Goal: Use online tool/utility: Utilize a website feature to perform a specific function

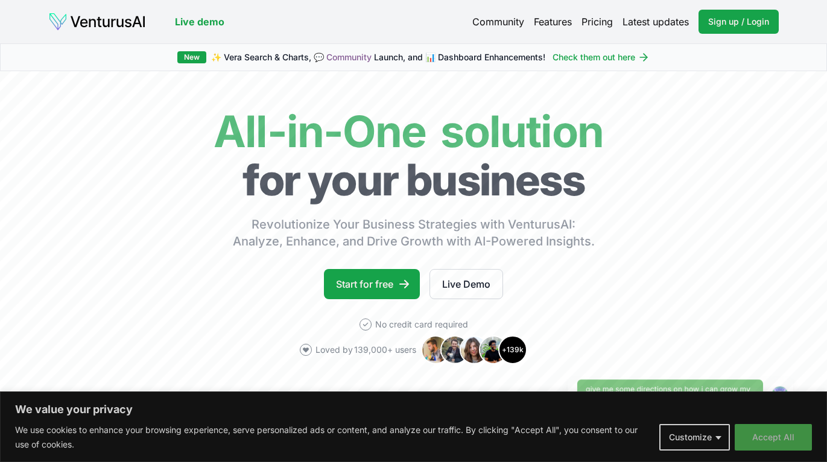
click at [780, 439] on button "Accept All" at bounding box center [773, 437] width 77 height 27
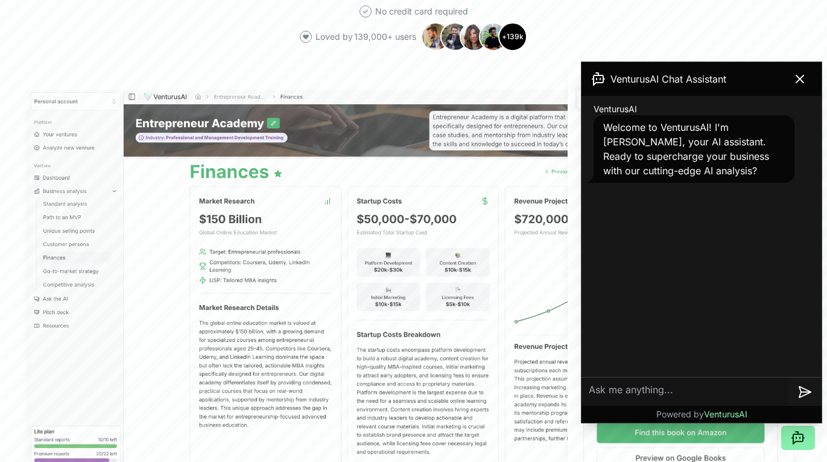
scroll to position [362, 0]
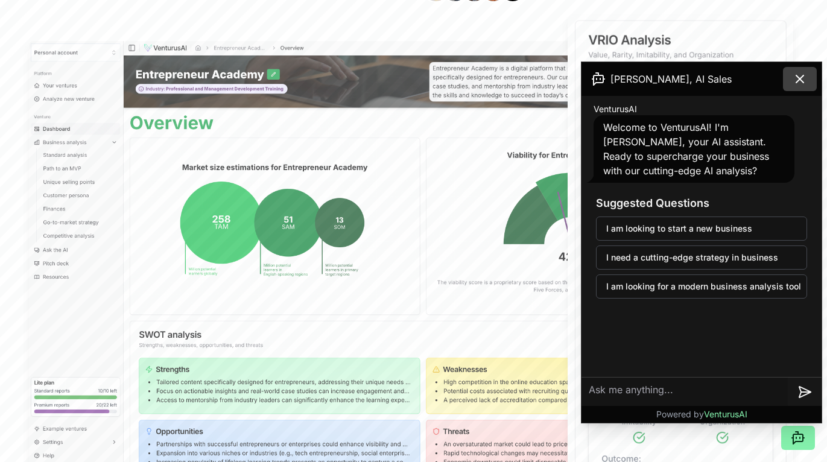
click at [804, 80] on icon at bounding box center [800, 79] width 14 height 14
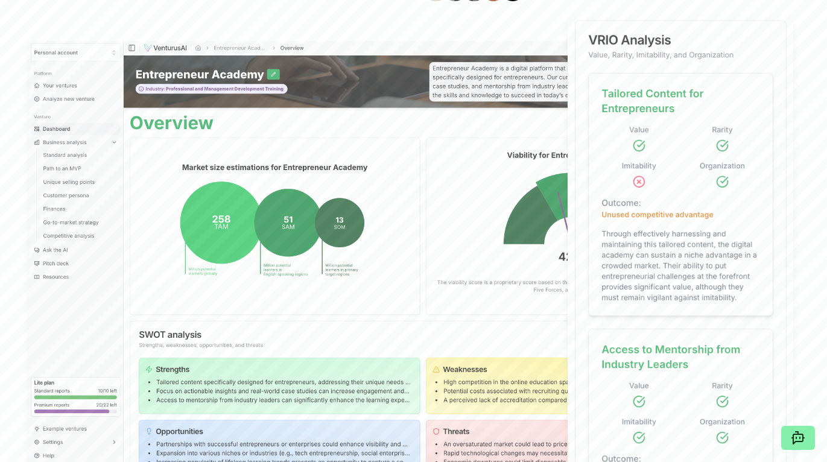
scroll to position [0, 0]
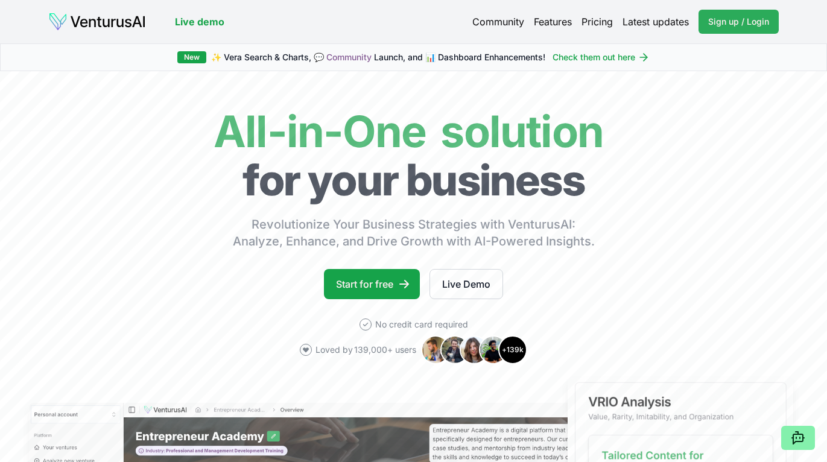
click at [752, 22] on span "Sign up / Login" at bounding box center [739, 22] width 61 height 12
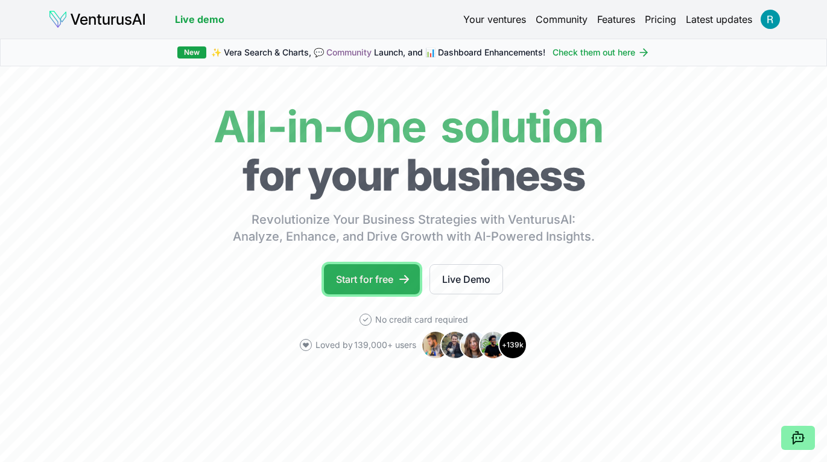
click at [390, 282] on link "Start for free" at bounding box center [372, 279] width 96 height 30
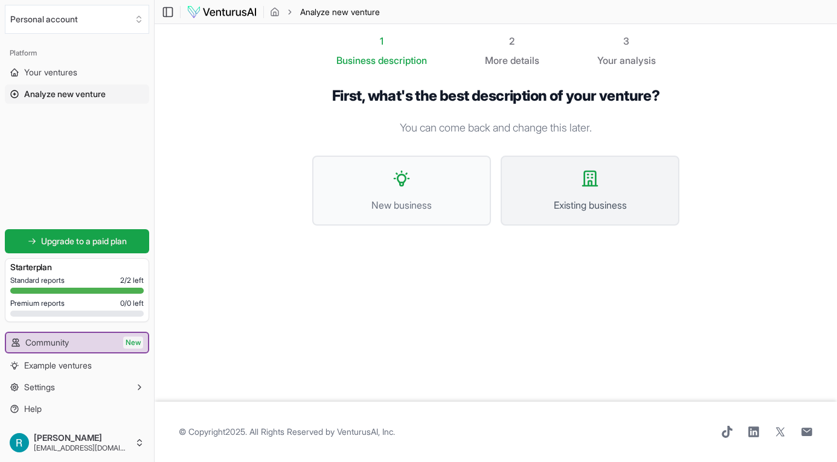
click at [607, 176] on button "Existing business" at bounding box center [589, 191] width 179 height 70
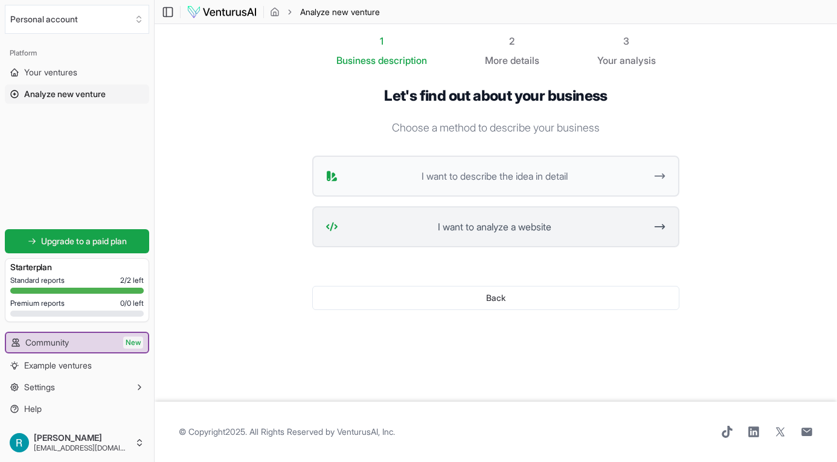
click at [518, 235] on button "I want to analyze a website" at bounding box center [495, 226] width 367 height 41
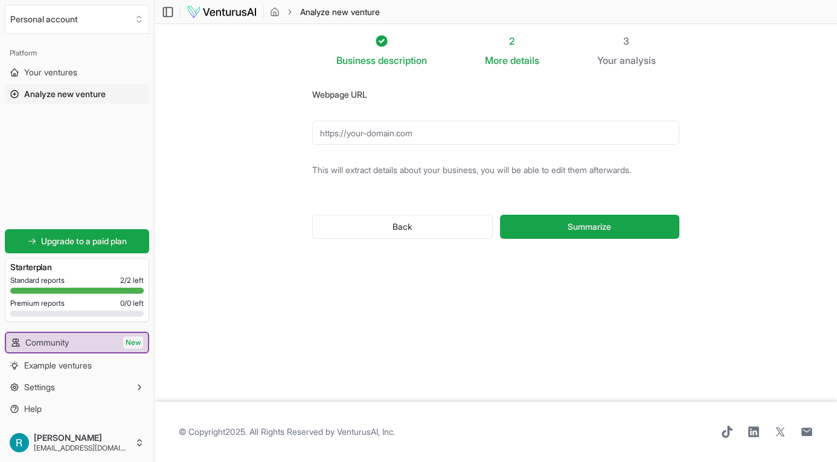
click at [393, 136] on input "Webpage URL" at bounding box center [495, 133] width 367 height 24
paste input "https://skilluper.com/"
type input "https://skilluper.com/"
click at [604, 227] on span "Summarize" at bounding box center [588, 227] width 43 height 12
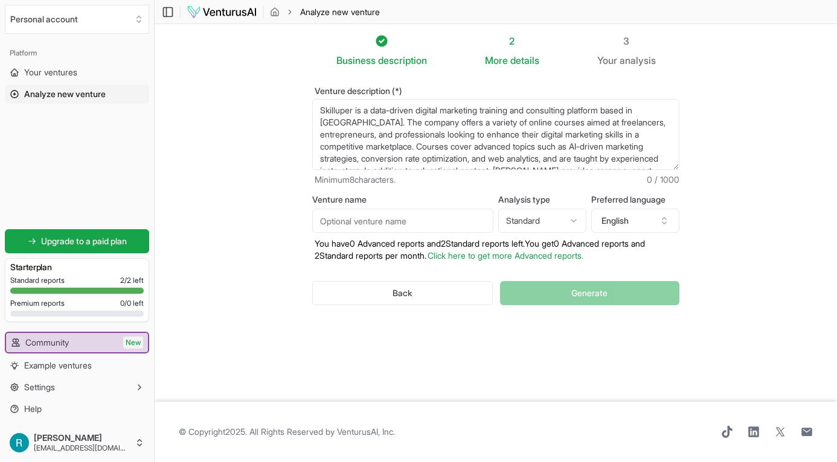
click at [557, 218] on html "We value your privacy We use cookies to enhance your browsing experience, serve…" at bounding box center [418, 231] width 837 height 462
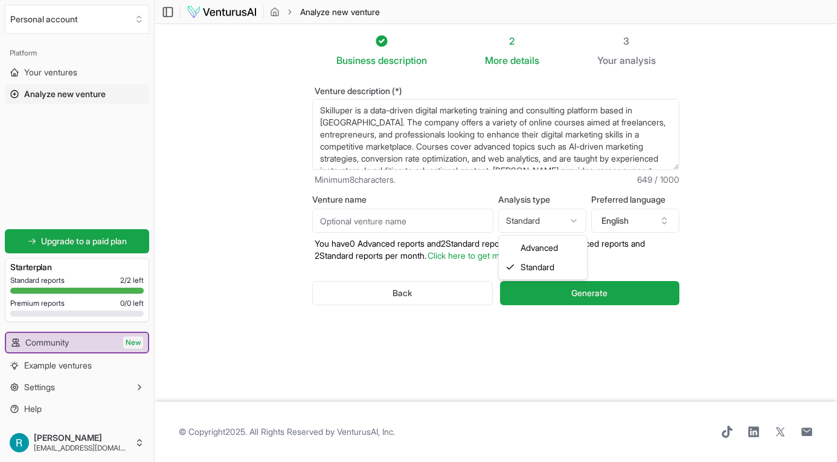
select select "advanced"
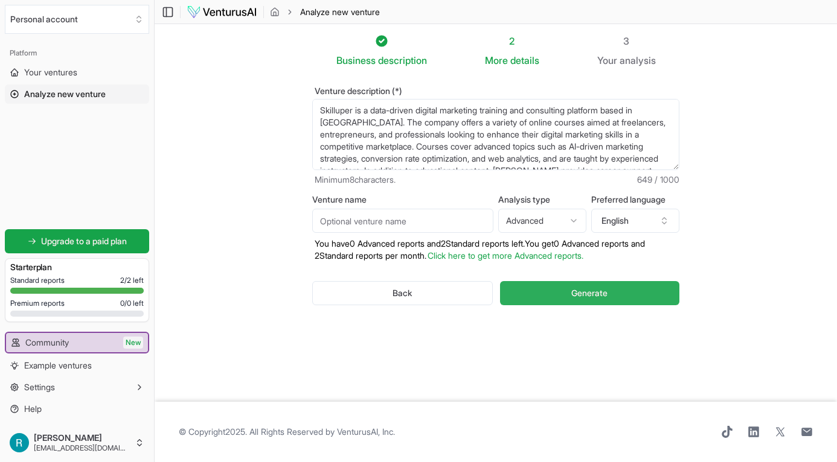
click at [602, 291] on span "Generate" at bounding box center [589, 293] width 36 height 12
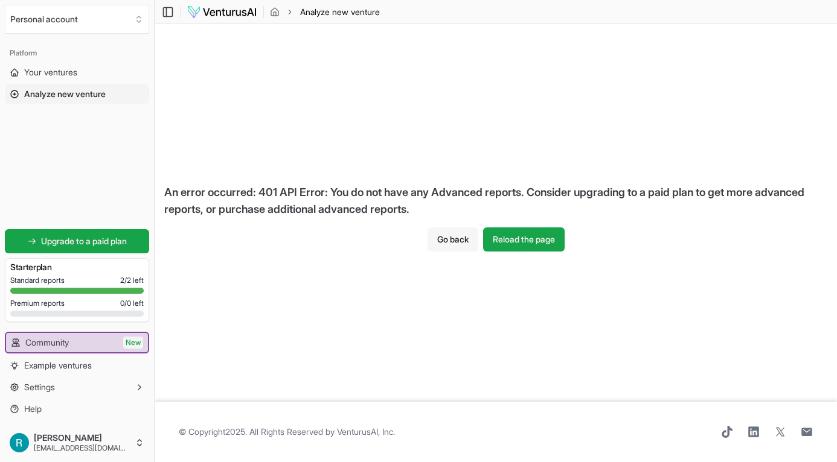
click at [447, 233] on button "Go back" at bounding box center [452, 240] width 51 height 24
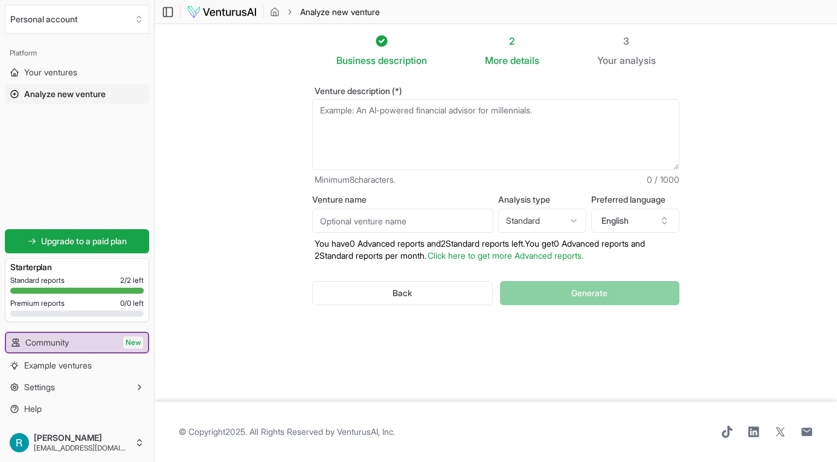
click at [569, 222] on html "We value your privacy We use cookies to enhance your browsing experience, serve…" at bounding box center [418, 231] width 837 height 462
click at [411, 220] on input "Venture name" at bounding box center [402, 221] width 181 height 24
click at [419, 119] on textarea "Venture description (*)" at bounding box center [495, 134] width 367 height 71
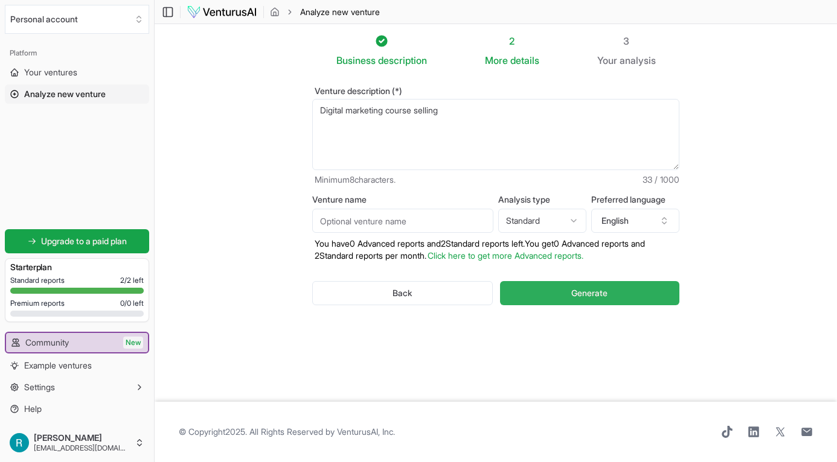
type textarea "Digital marketing course selling"
click at [588, 294] on span "Generate" at bounding box center [589, 293] width 36 height 12
